Goal: Task Accomplishment & Management: Manage account settings

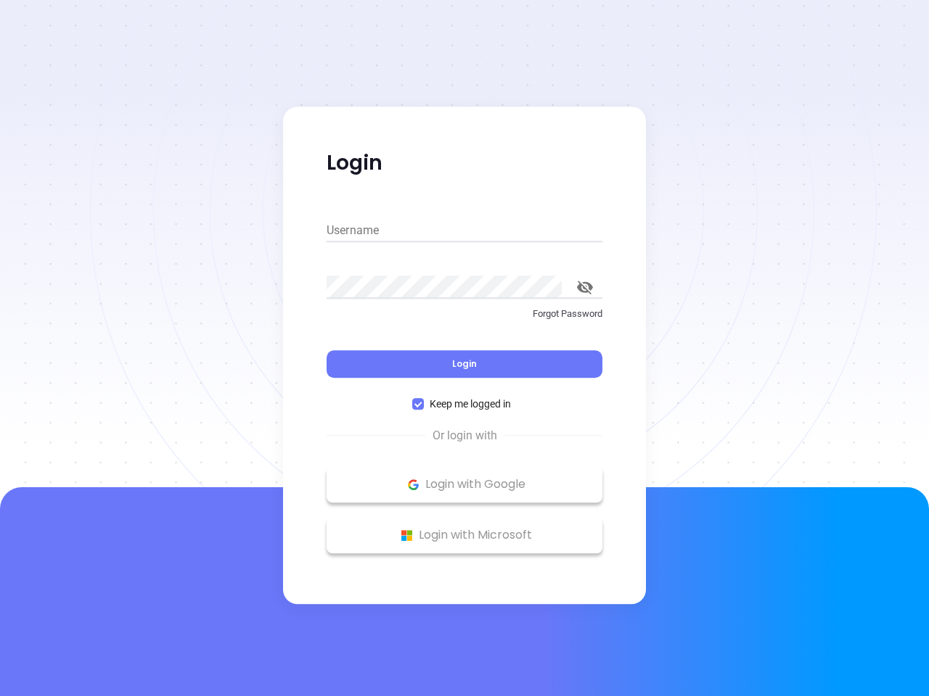
click at [464, 348] on div "Login" at bounding box center [464, 355] width 276 height 45
click at [464, 231] on input "Username" at bounding box center [464, 230] width 276 height 23
click at [585, 287] on icon "toggle password visibility" at bounding box center [585, 288] width 16 height 14
click at [464, 364] on span "Login" at bounding box center [464, 364] width 25 height 12
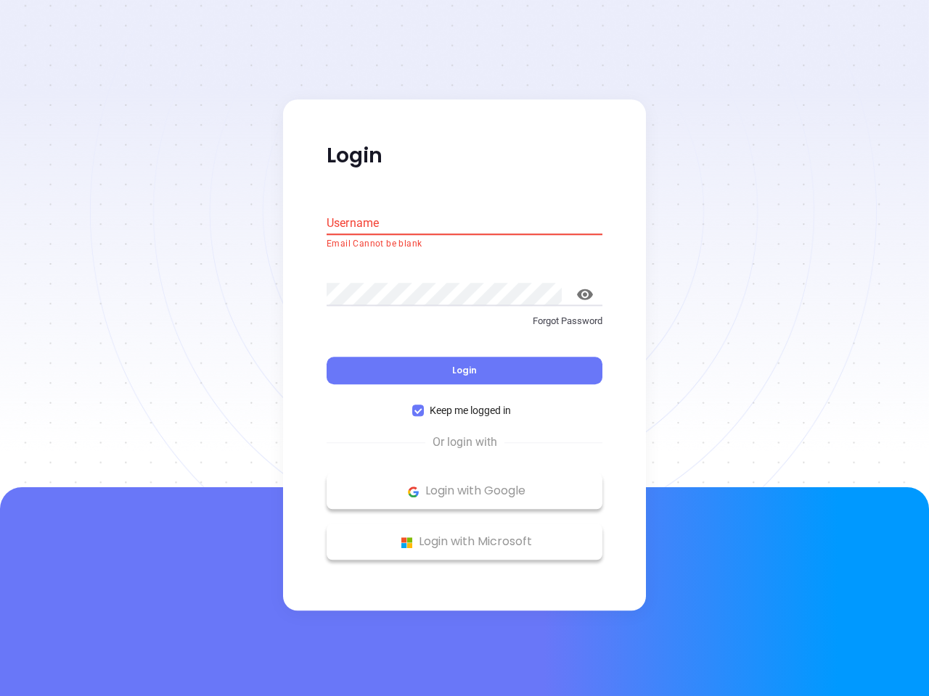
click at [464, 404] on span "Keep me logged in" at bounding box center [470, 411] width 93 height 16
click at [424, 406] on input "Keep me logged in" at bounding box center [418, 412] width 12 height 12
checkbox input "false"
click at [464, 485] on p "Login with Google" at bounding box center [464, 492] width 261 height 22
click at [464, 535] on p "Login with Microsoft" at bounding box center [464, 543] width 261 height 22
